Goal: Task Accomplishment & Management: Complete application form

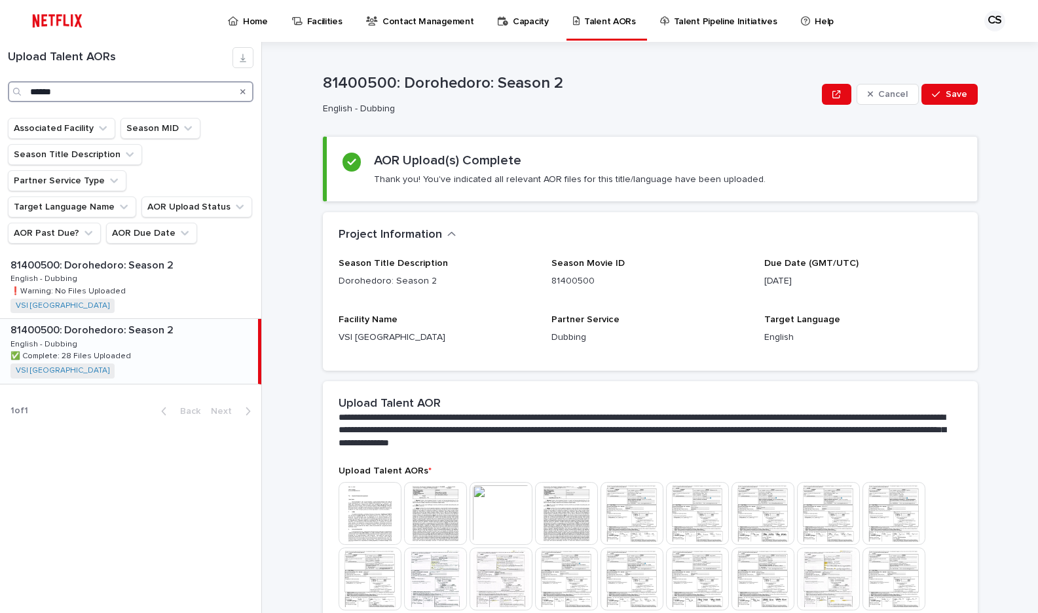
drag, startPoint x: 127, startPoint y: 85, endPoint x: -430, endPoint y: 84, distance: 557.1
click at [0, 84] on html "Home Facilities Contact Management Capacity Talent AORs Talent Pipeline Initiat…" at bounding box center [519, 306] width 1038 height 613
type input "**********"
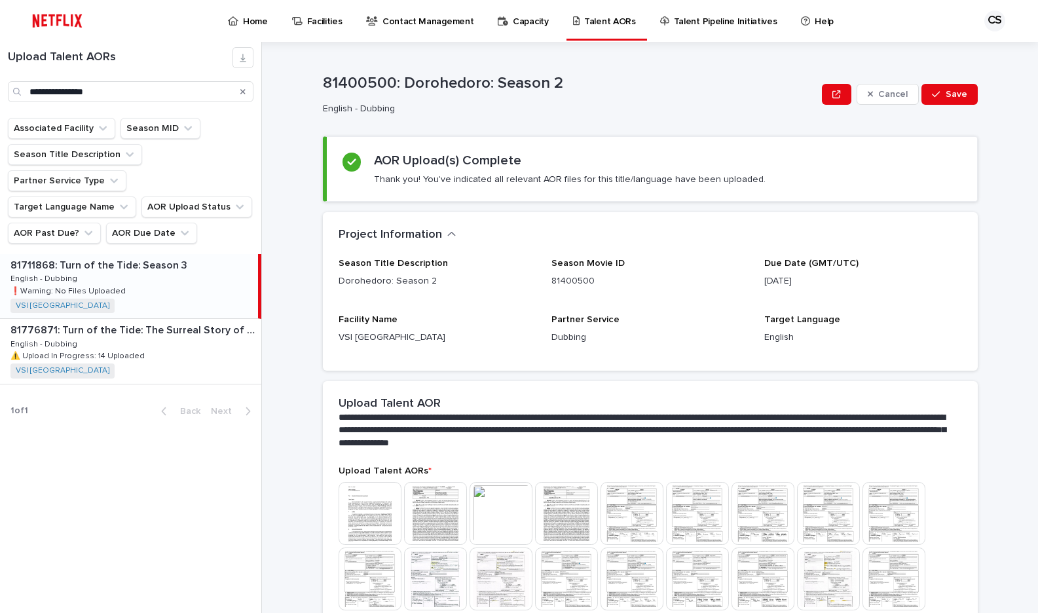
click at [149, 272] on div "81711868: Turn of the Tide: Season 3 81711868: Turn of the Tide: Season 3 Engli…" at bounding box center [129, 286] width 258 height 64
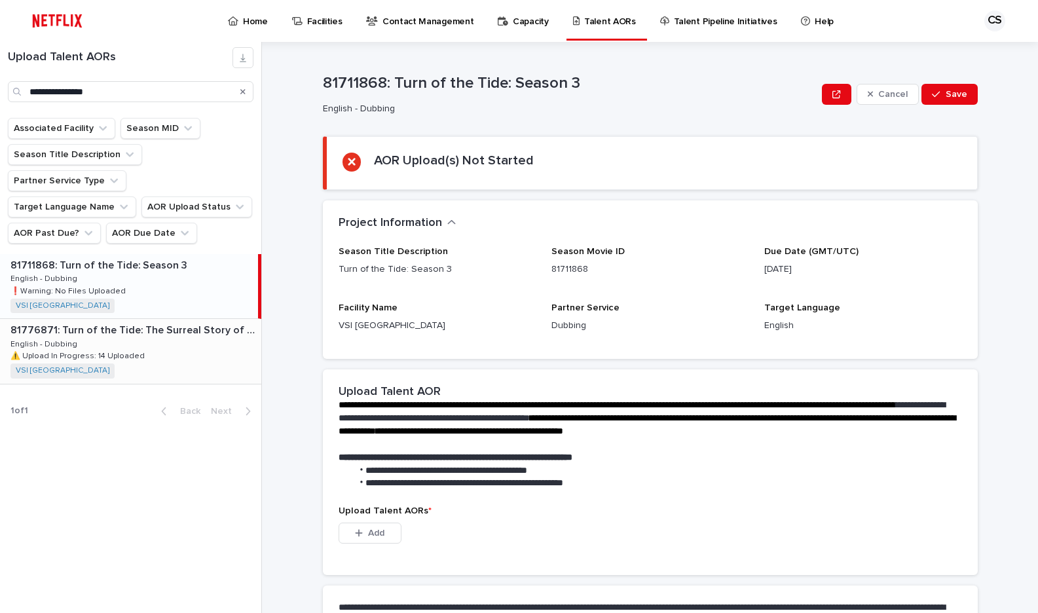
click at [156, 331] on div "81776871: Turn of the Tide: The Surreal Story of Rabo de Peixe 81776871: Turn o…" at bounding box center [130, 351] width 261 height 64
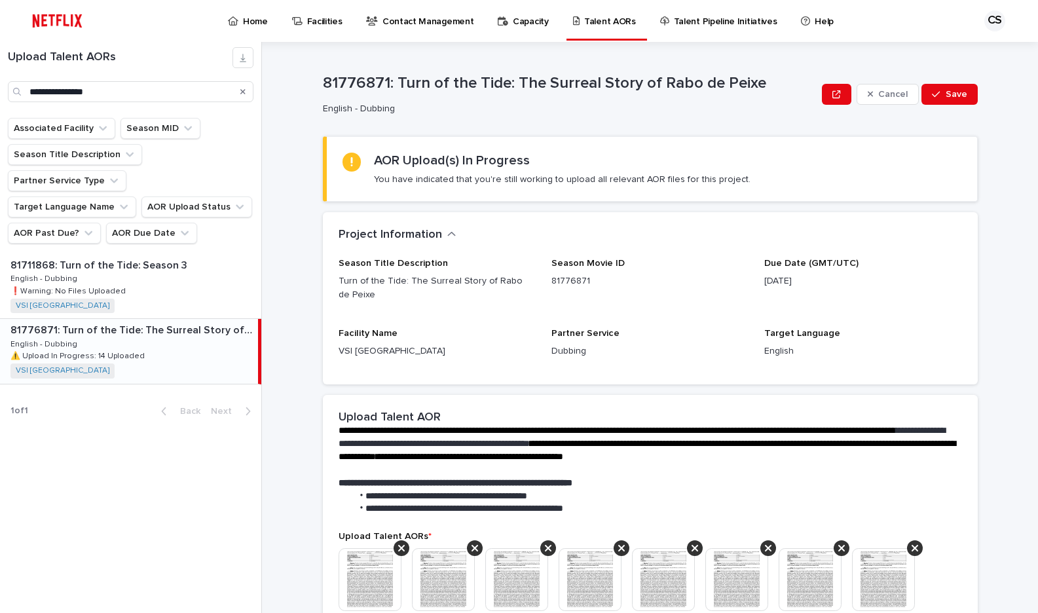
scroll to position [443, 0]
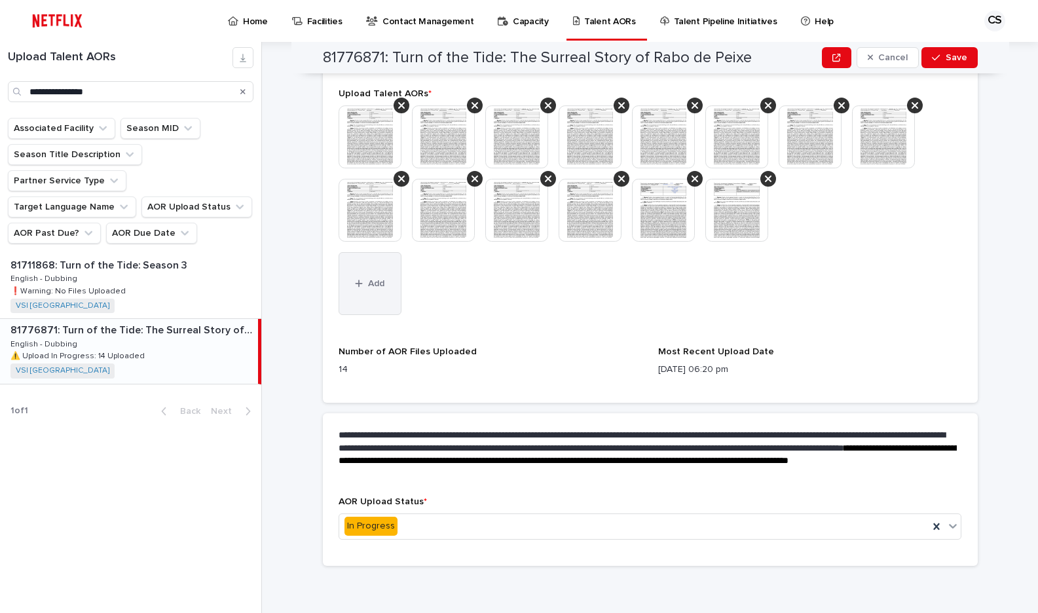
click at [376, 270] on button "Add" at bounding box center [369, 283] width 63 height 63
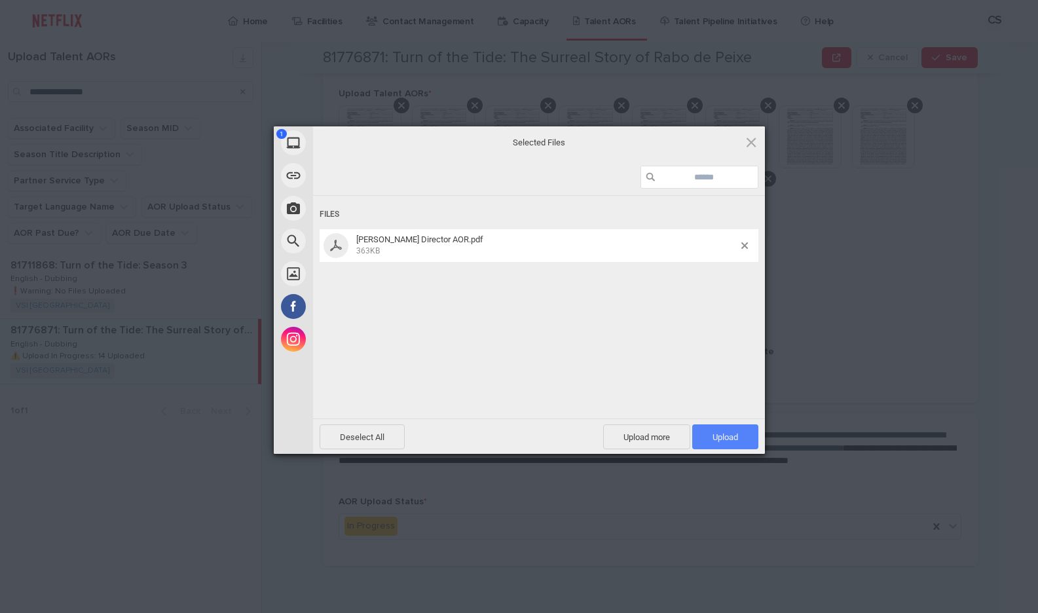
click at [714, 432] on span "Upload 1" at bounding box center [725, 437] width 26 height 10
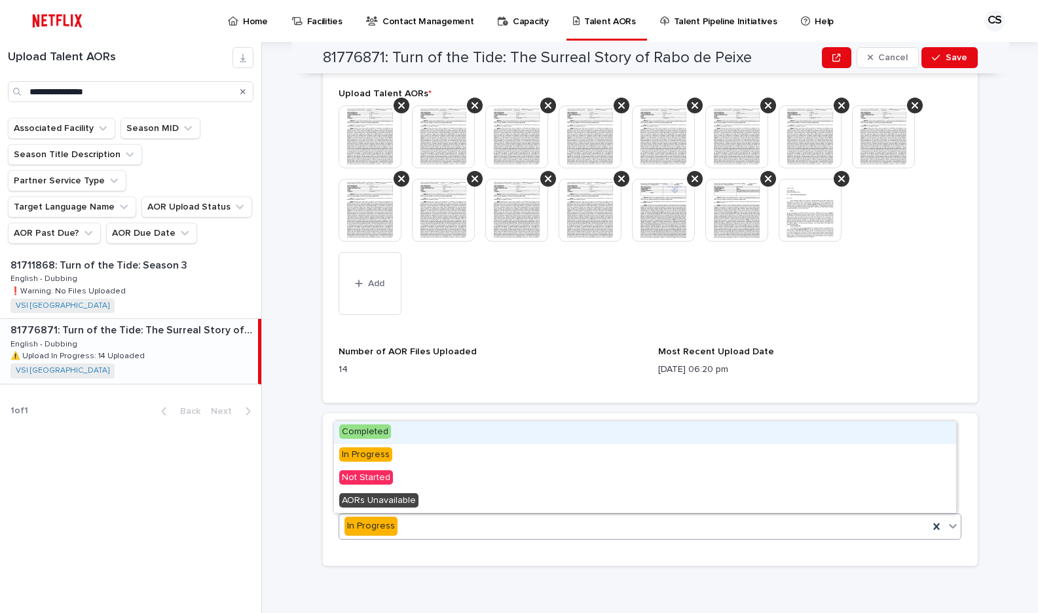
click at [490, 515] on div "In Progress" at bounding box center [634, 526] width 590 height 22
click at [396, 425] on div "Completed" at bounding box center [645, 432] width 622 height 23
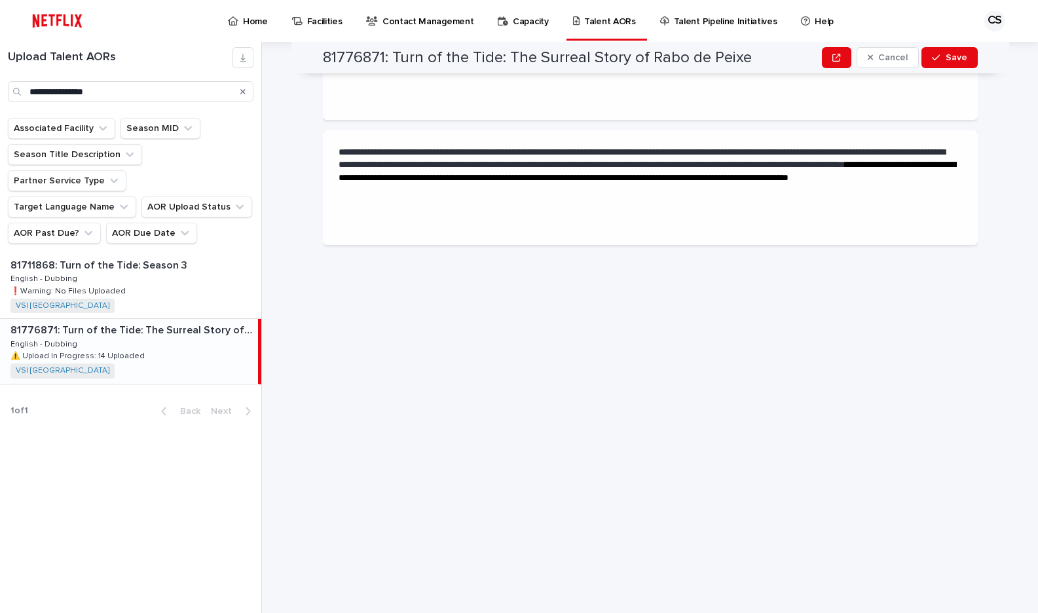
scroll to position [0, 0]
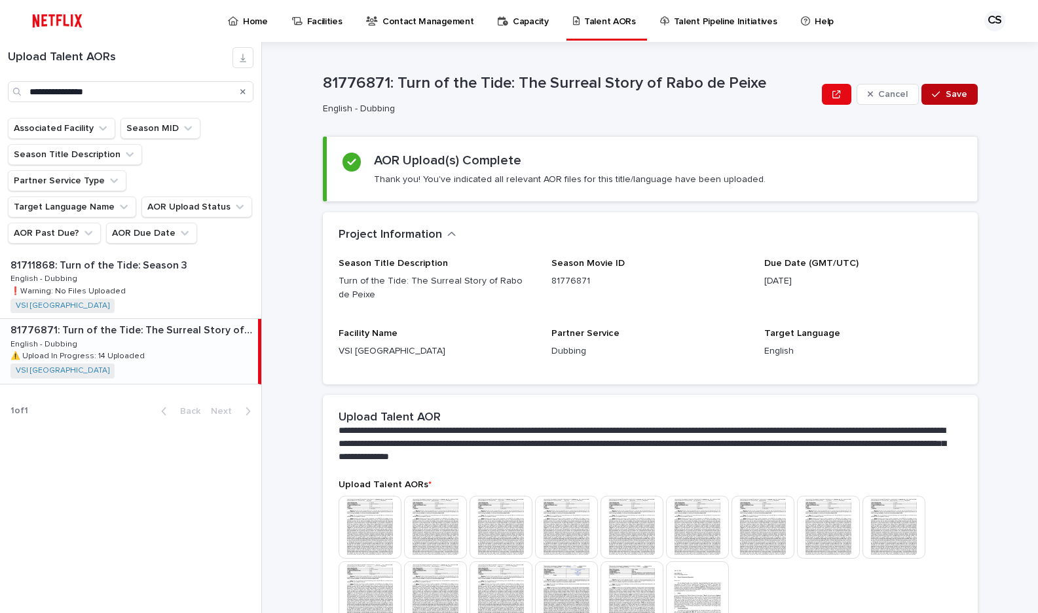
click at [926, 92] on button "Save" at bounding box center [949, 94] width 56 height 21
